Goal: Transaction & Acquisition: Book appointment/travel/reservation

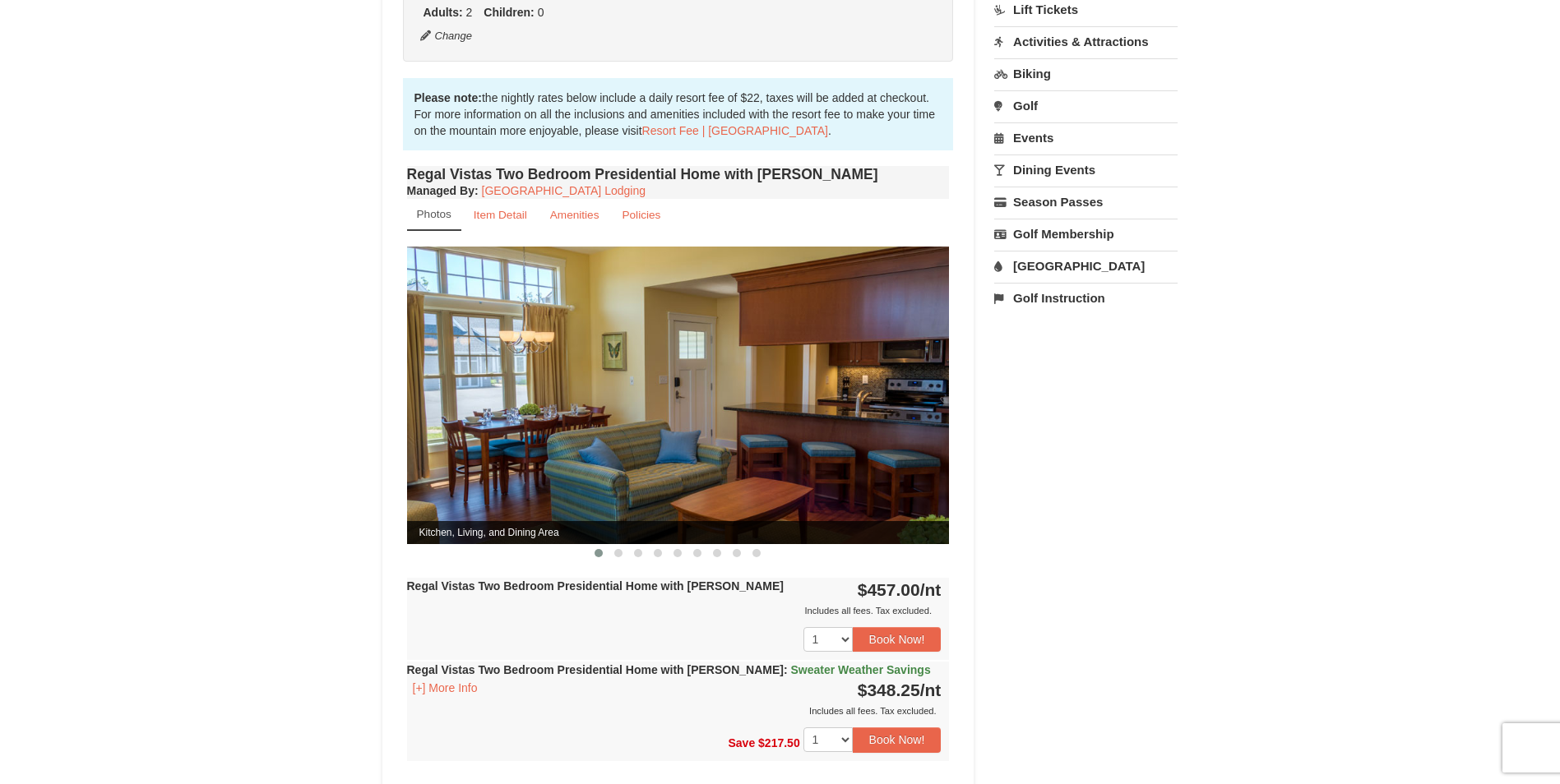
scroll to position [493, 0]
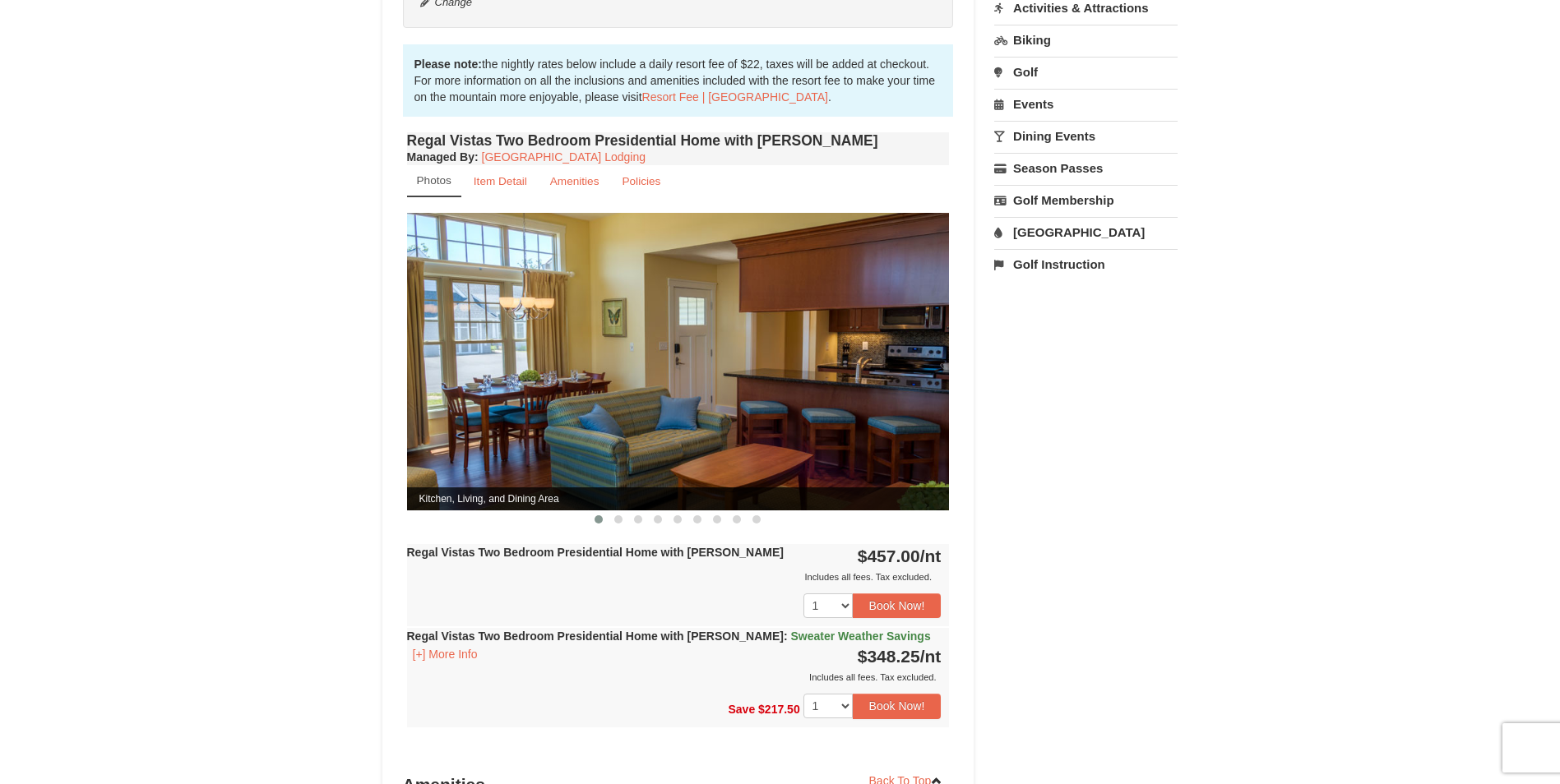
click at [744, 414] on img at bounding box center [678, 361] width 543 height 297
click at [620, 515] on span at bounding box center [618, 519] width 8 height 8
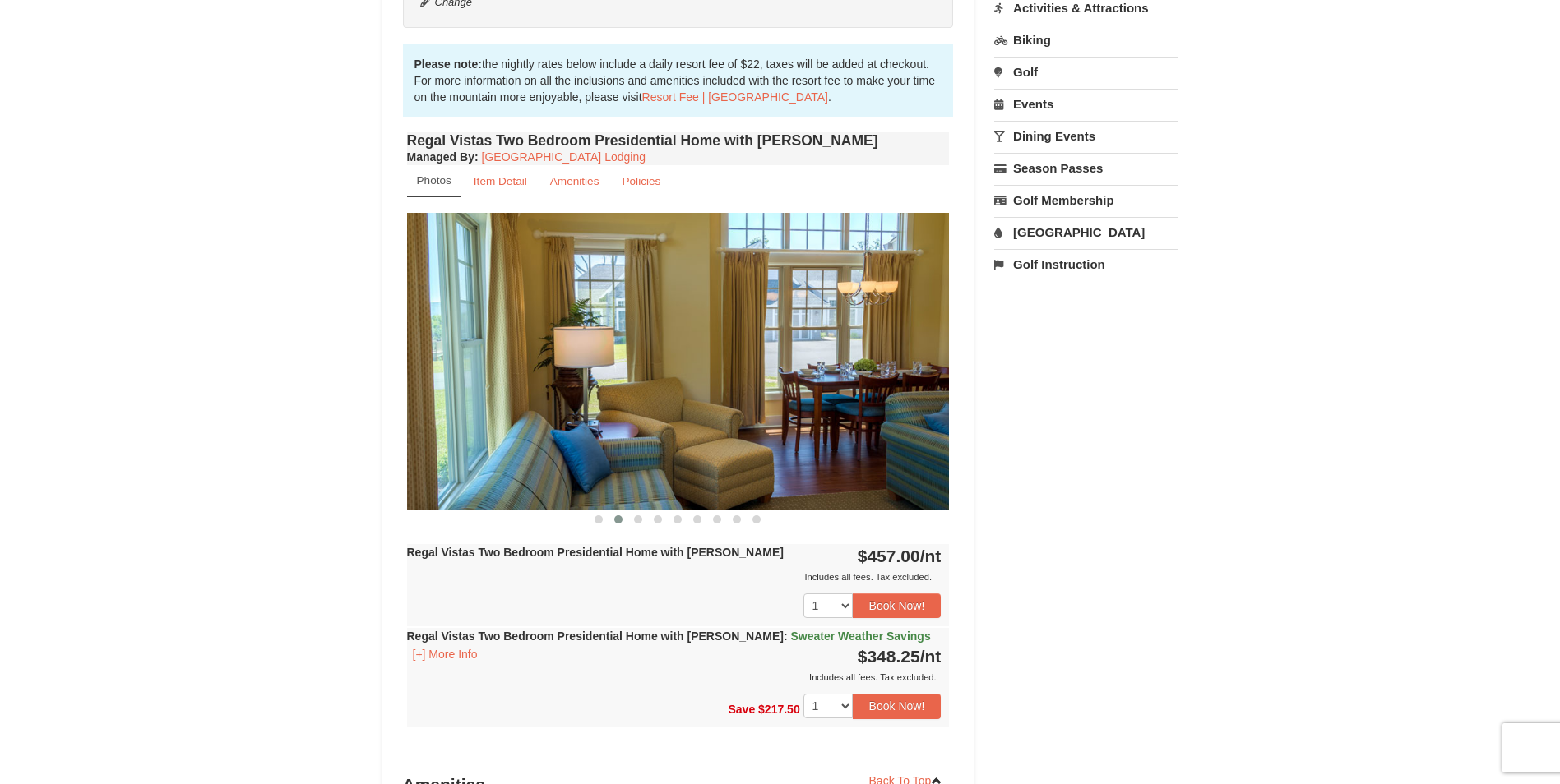
click at [620, 515] on span at bounding box center [618, 519] width 8 height 8
click at [638, 515] on span at bounding box center [638, 519] width 8 height 8
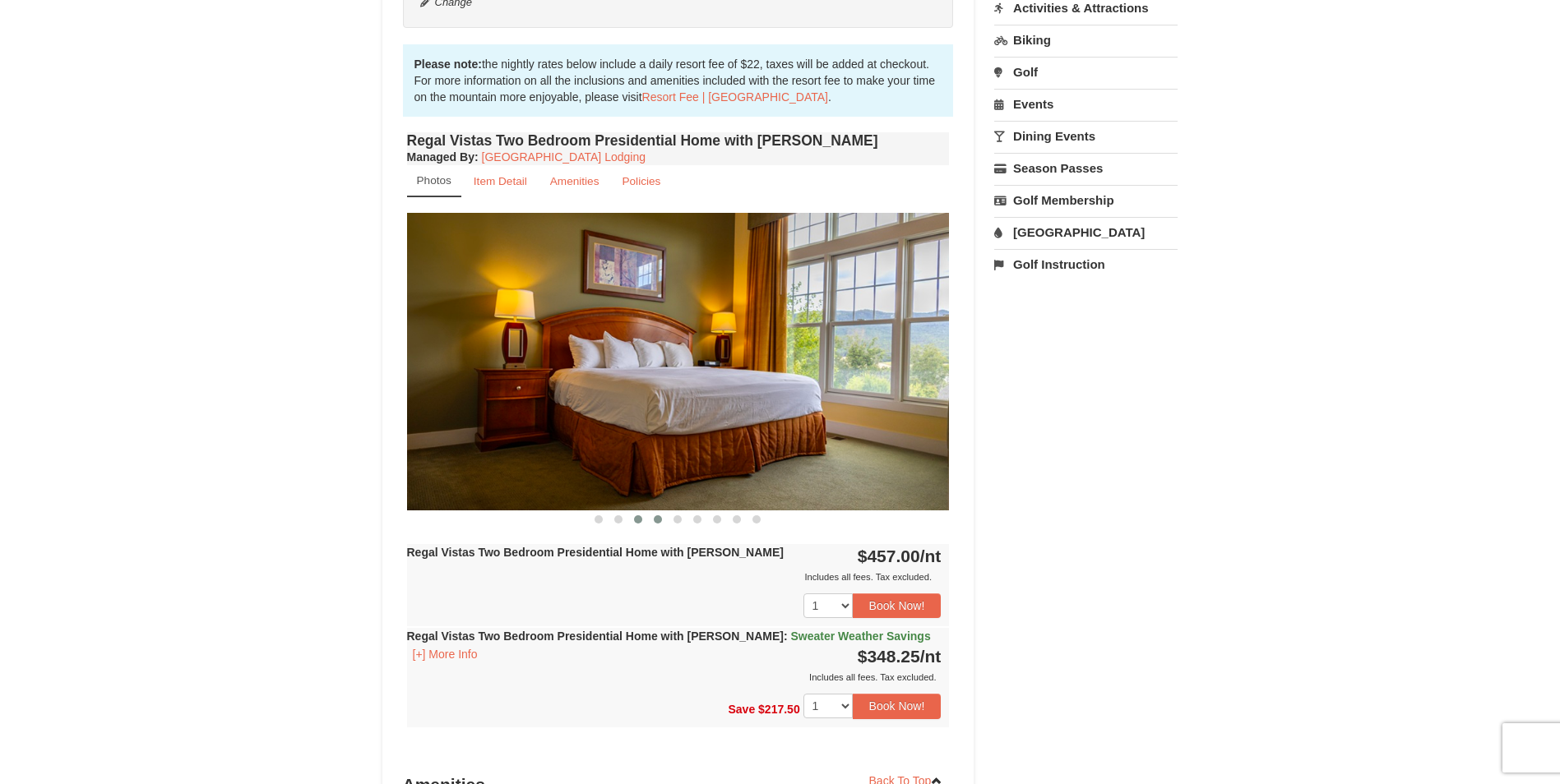
click at [654, 515] on span at bounding box center [657, 519] width 8 height 8
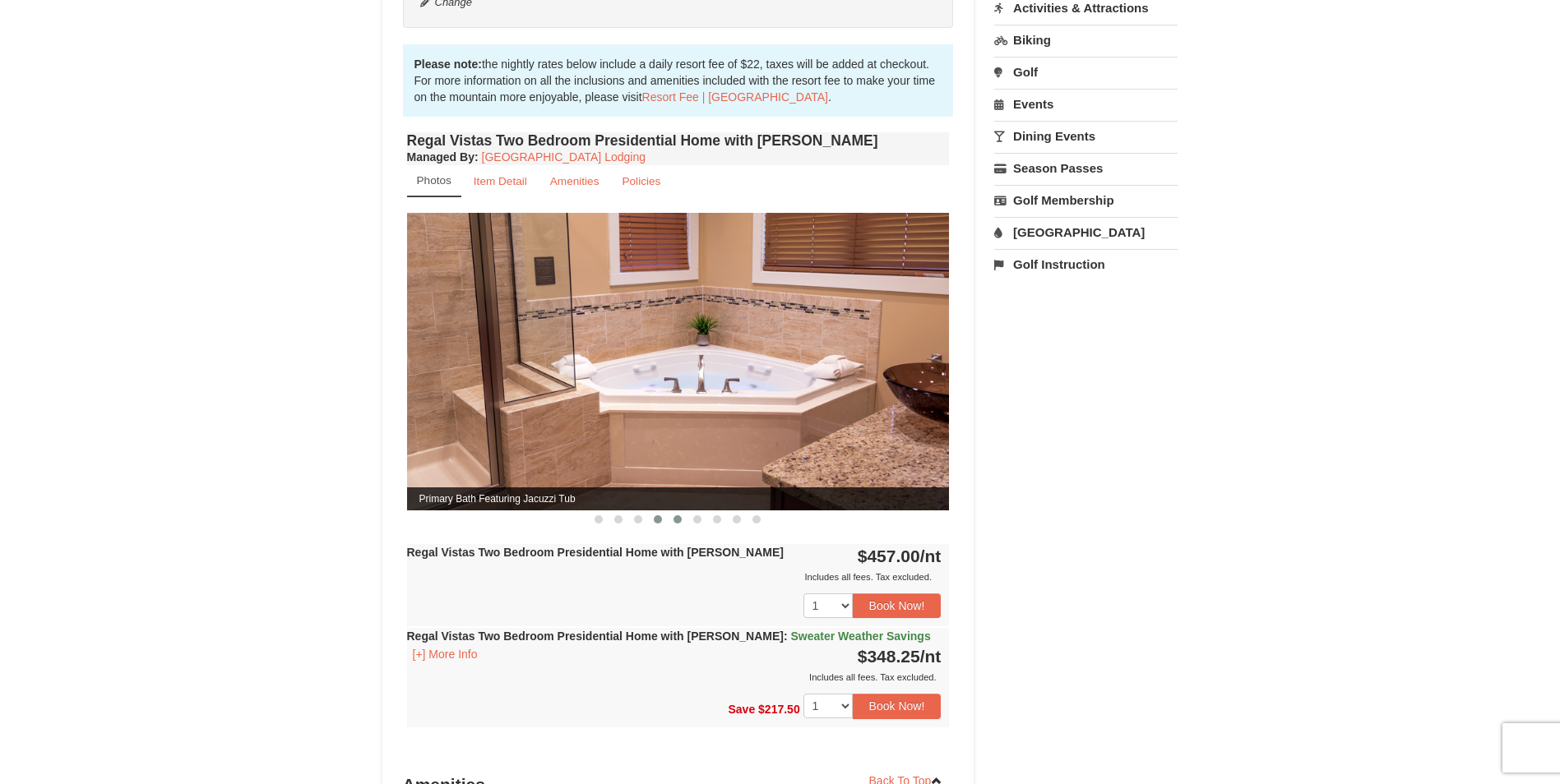
click at [678, 511] on button at bounding box center [677, 519] width 19 height 17
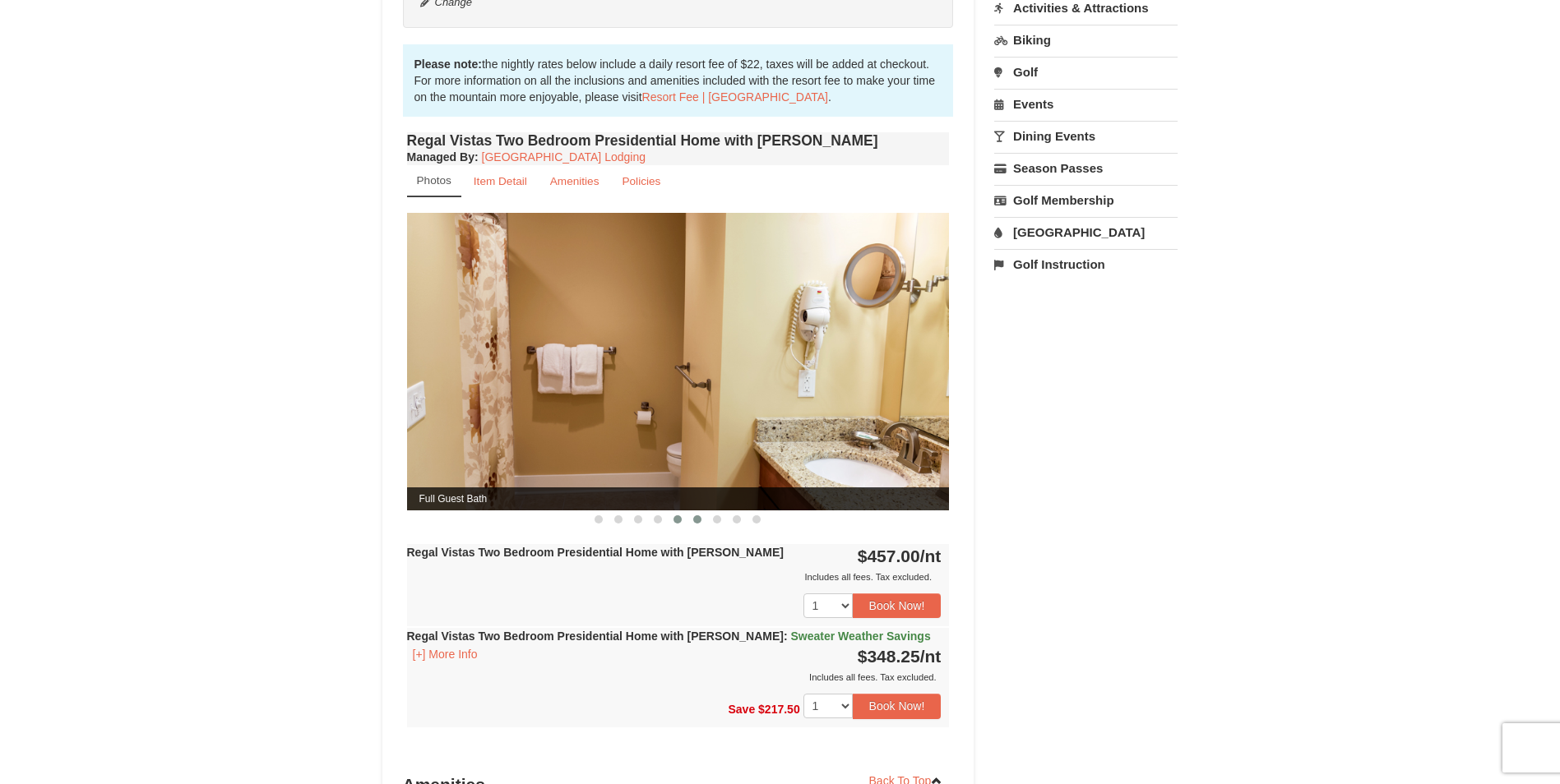
click at [694, 515] on span at bounding box center [697, 519] width 8 height 8
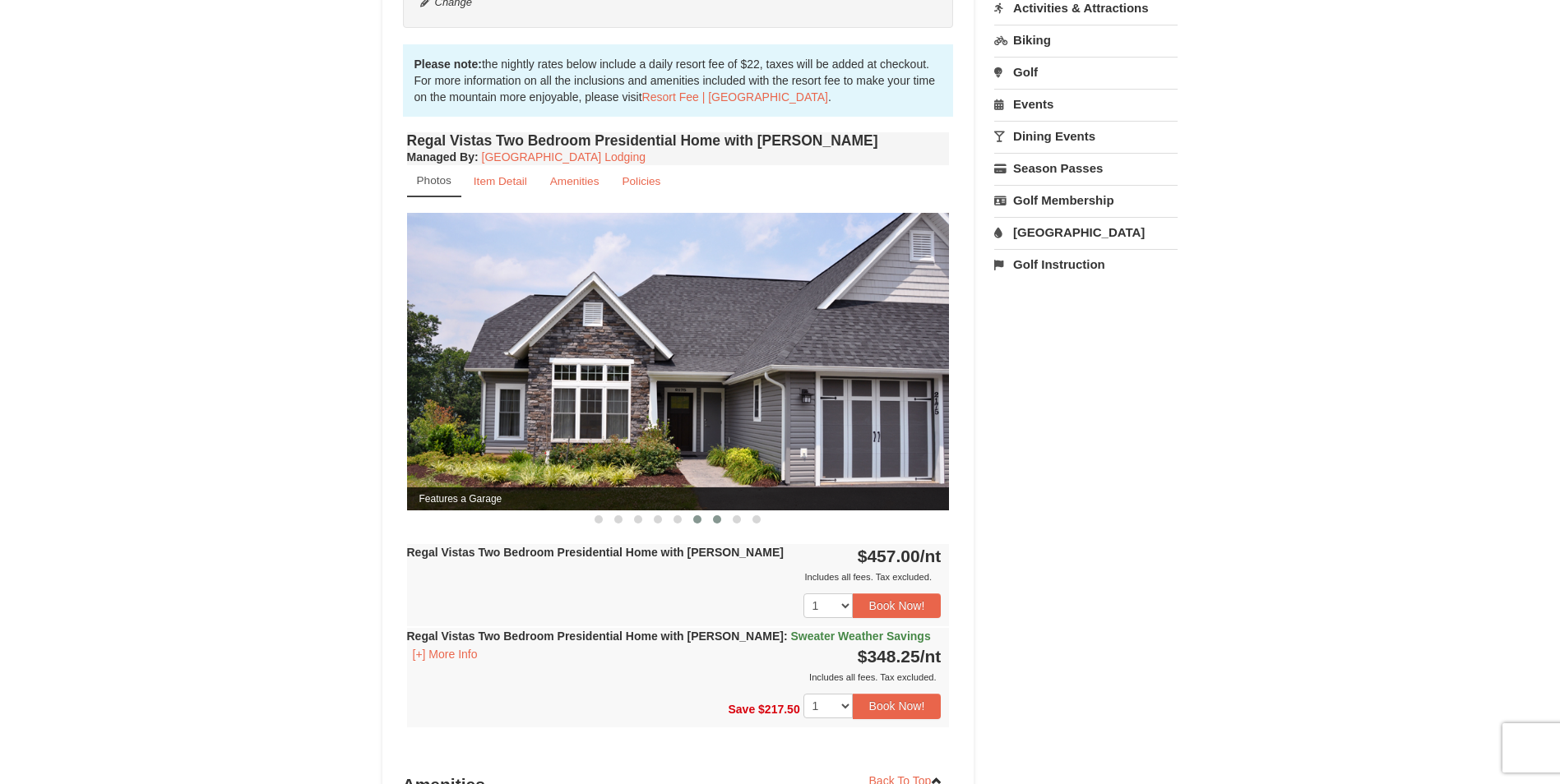
click at [715, 515] on span at bounding box center [717, 519] width 8 height 8
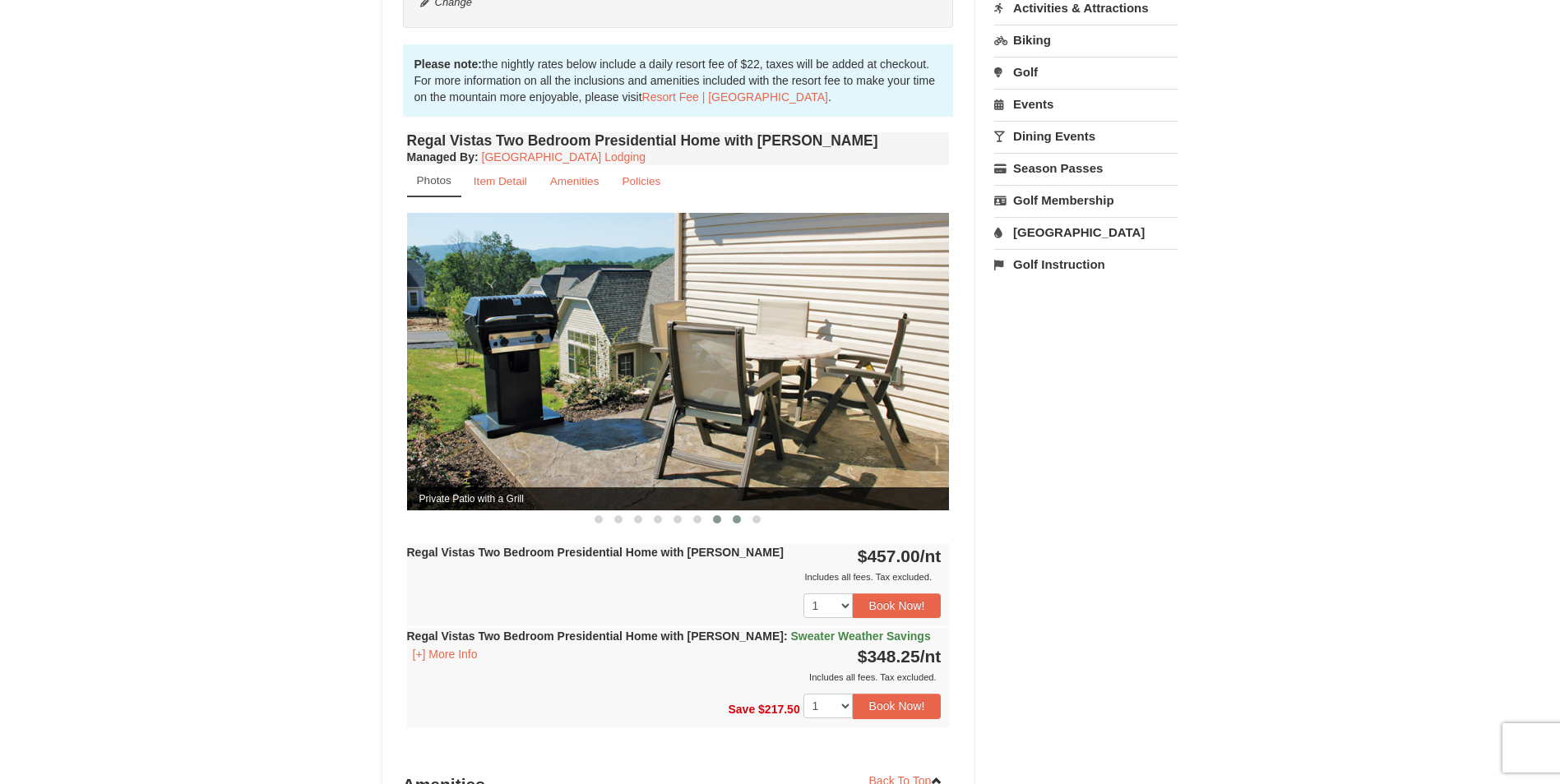
click at [738, 515] on span at bounding box center [736, 519] width 8 height 8
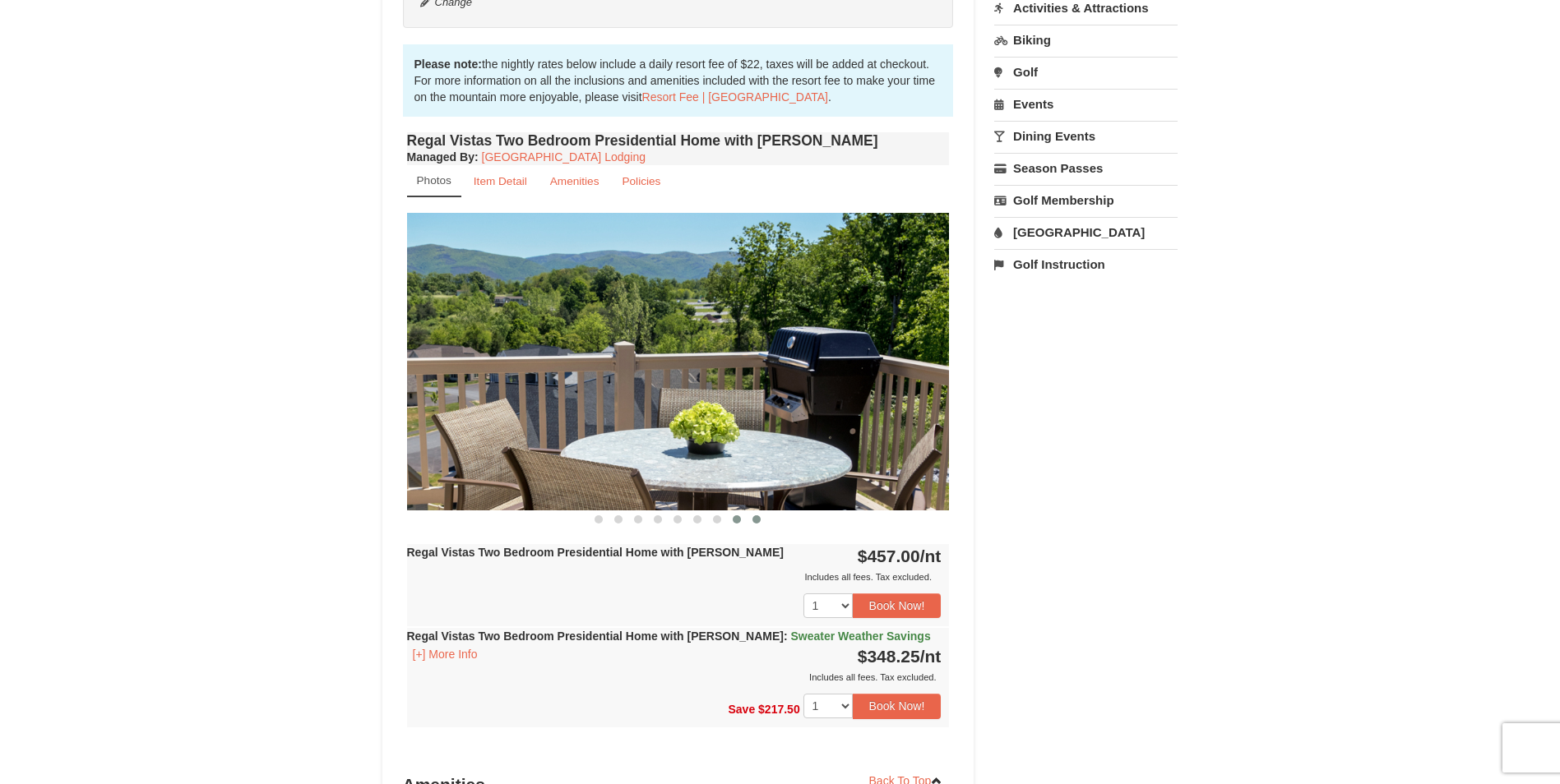
click at [755, 515] on span at bounding box center [756, 519] width 8 height 8
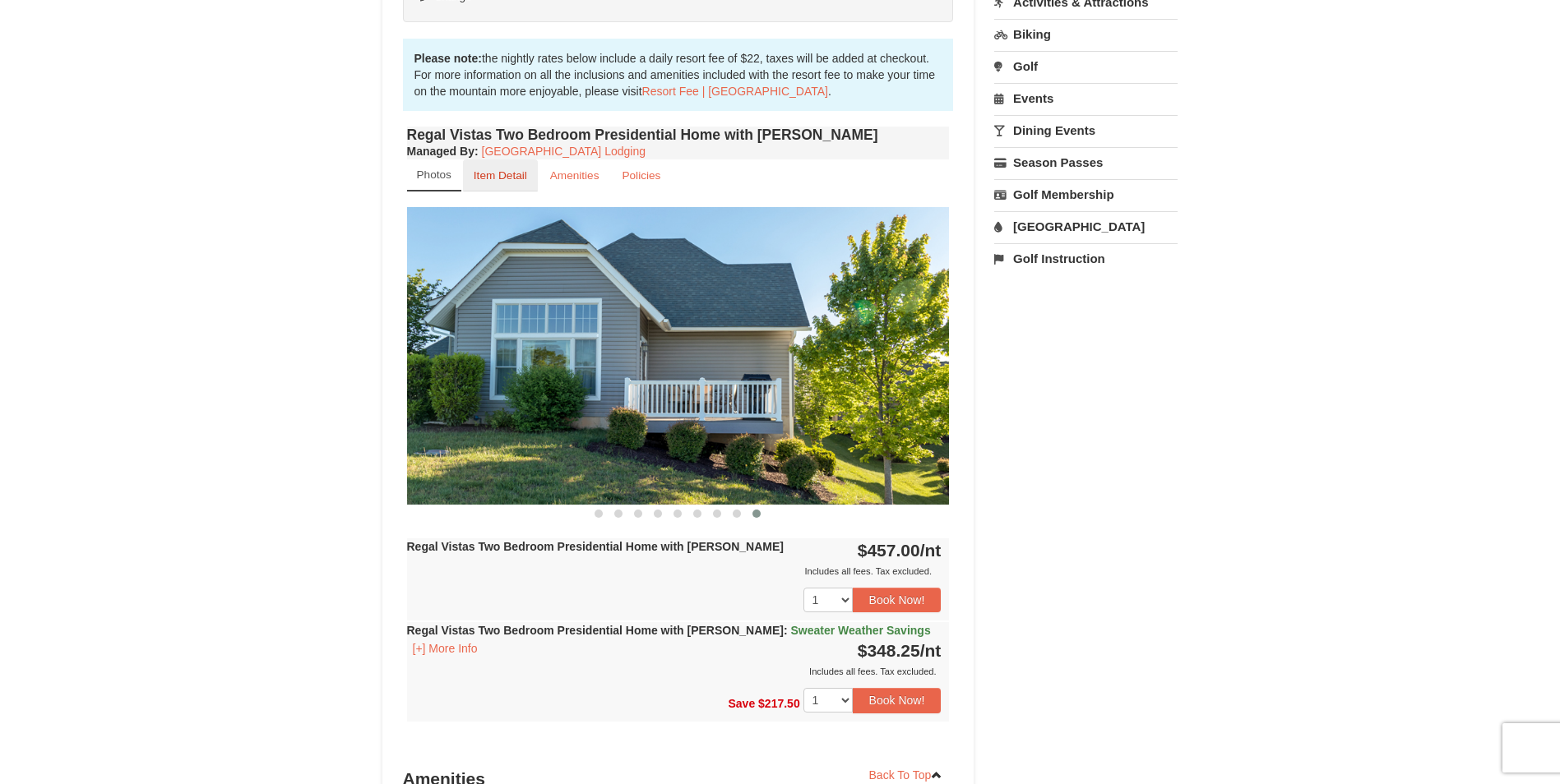
scroll to position [328, 0]
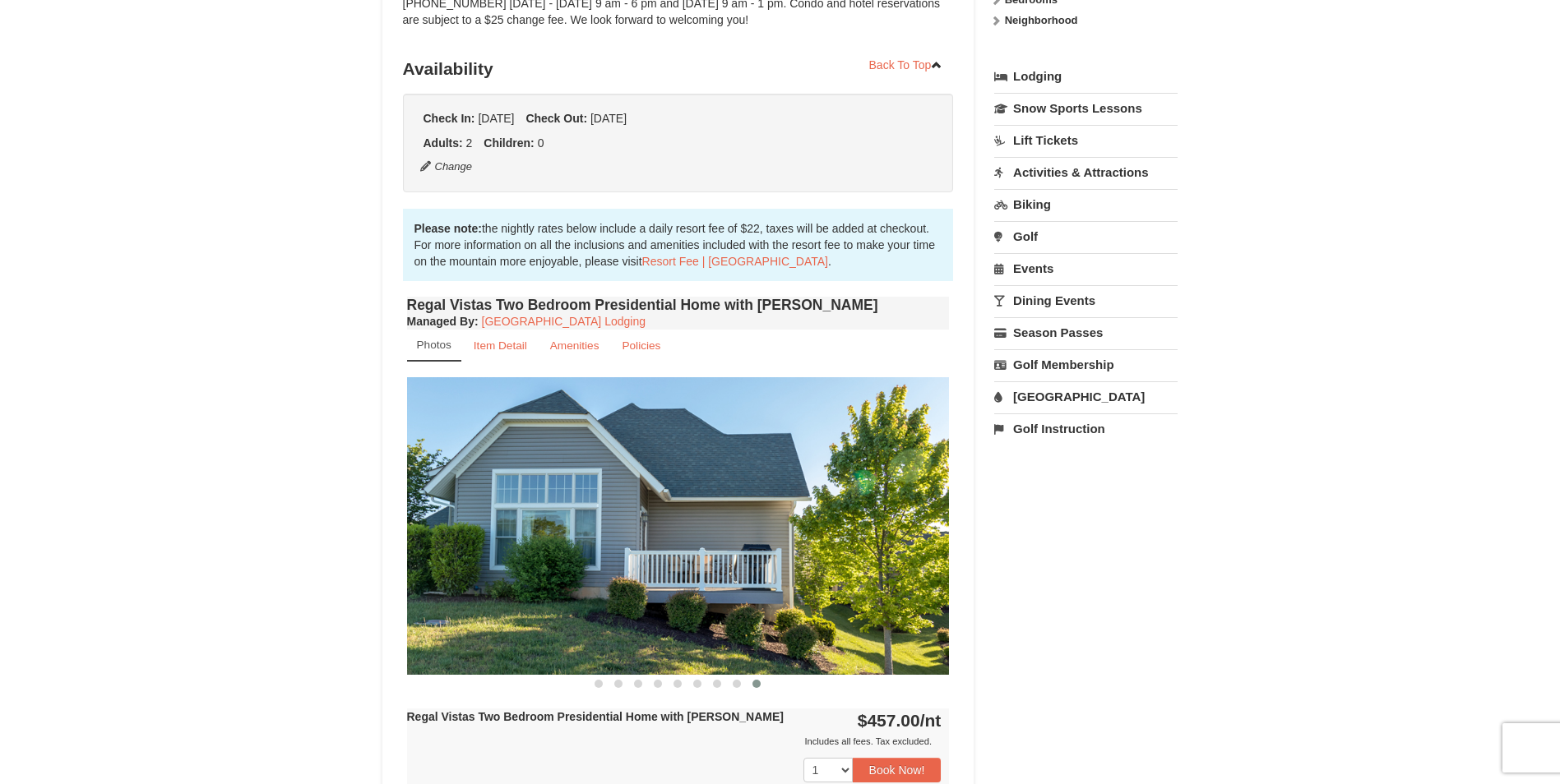
click at [548, 483] on img at bounding box center [678, 526] width 543 height 297
click at [596, 680] on span at bounding box center [598, 683] width 8 height 8
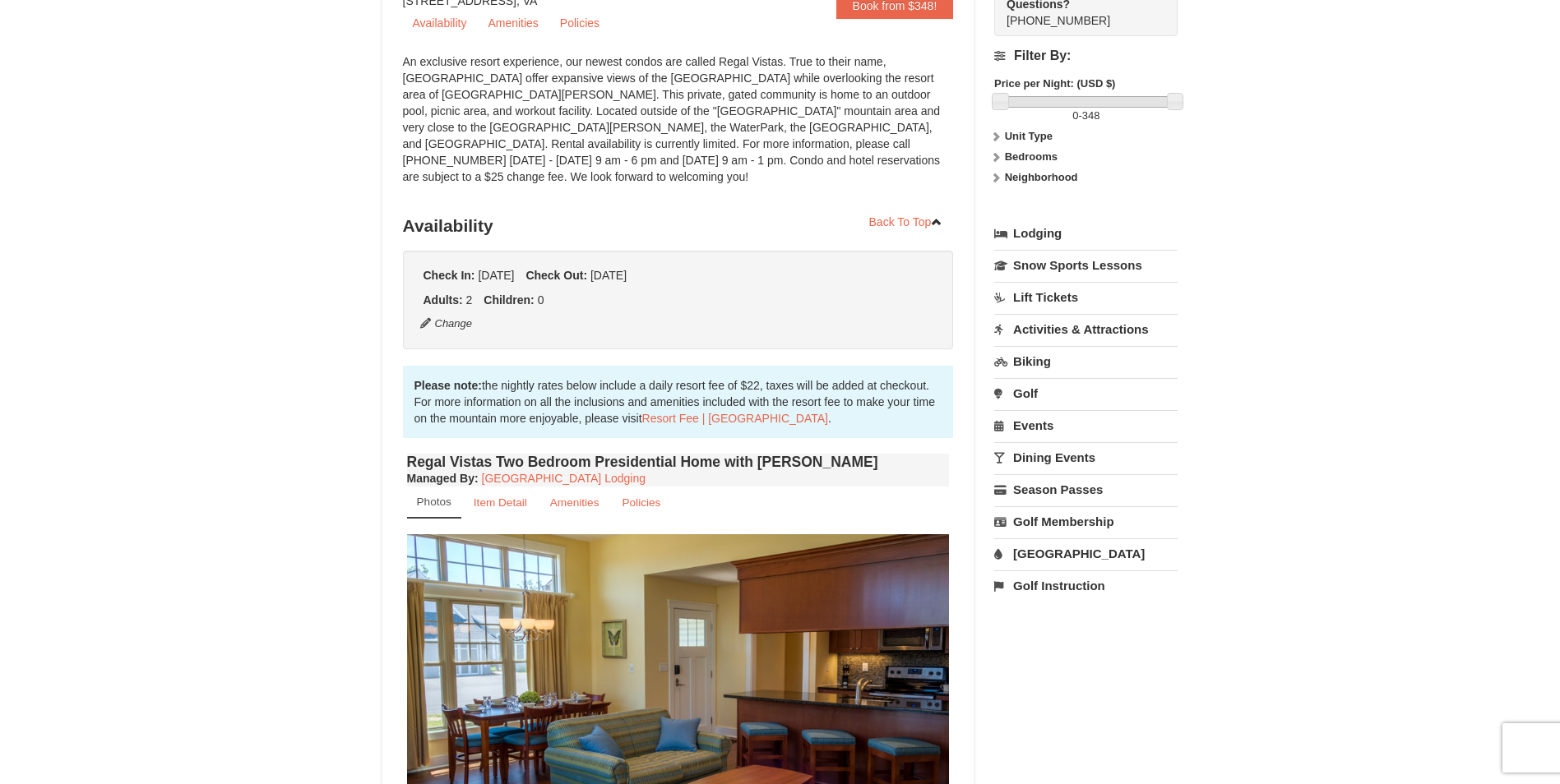
scroll to position [0, 0]
